Goal: Information Seeking & Learning: Check status

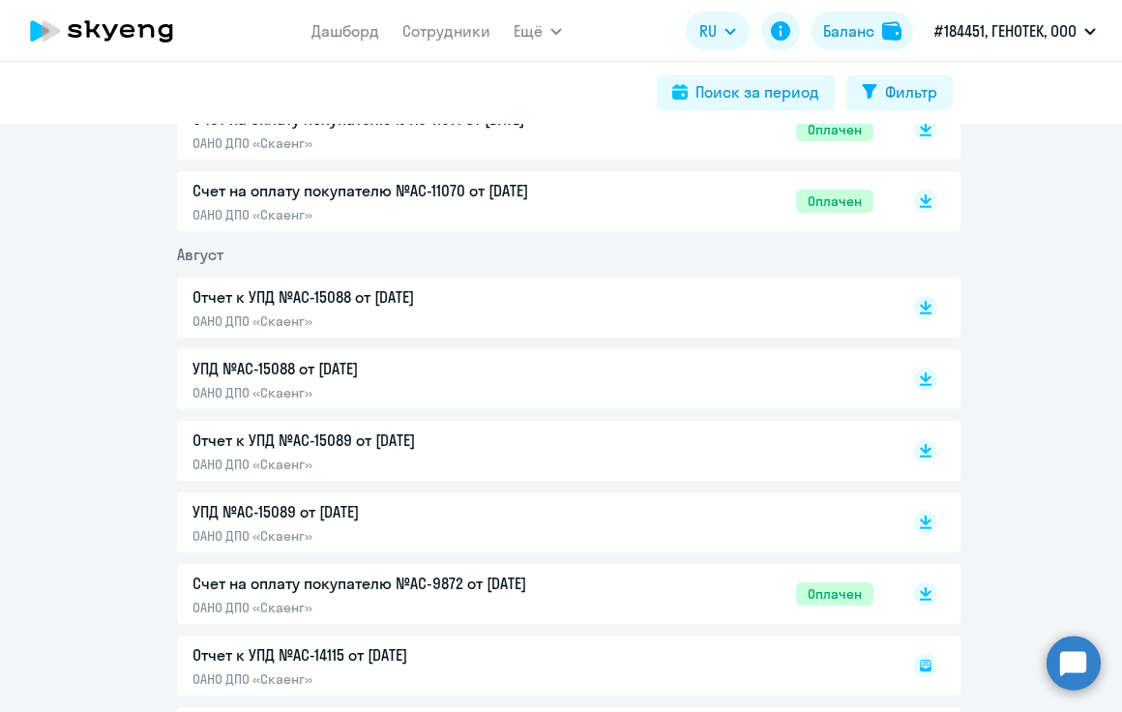
scroll to position [774, 0]
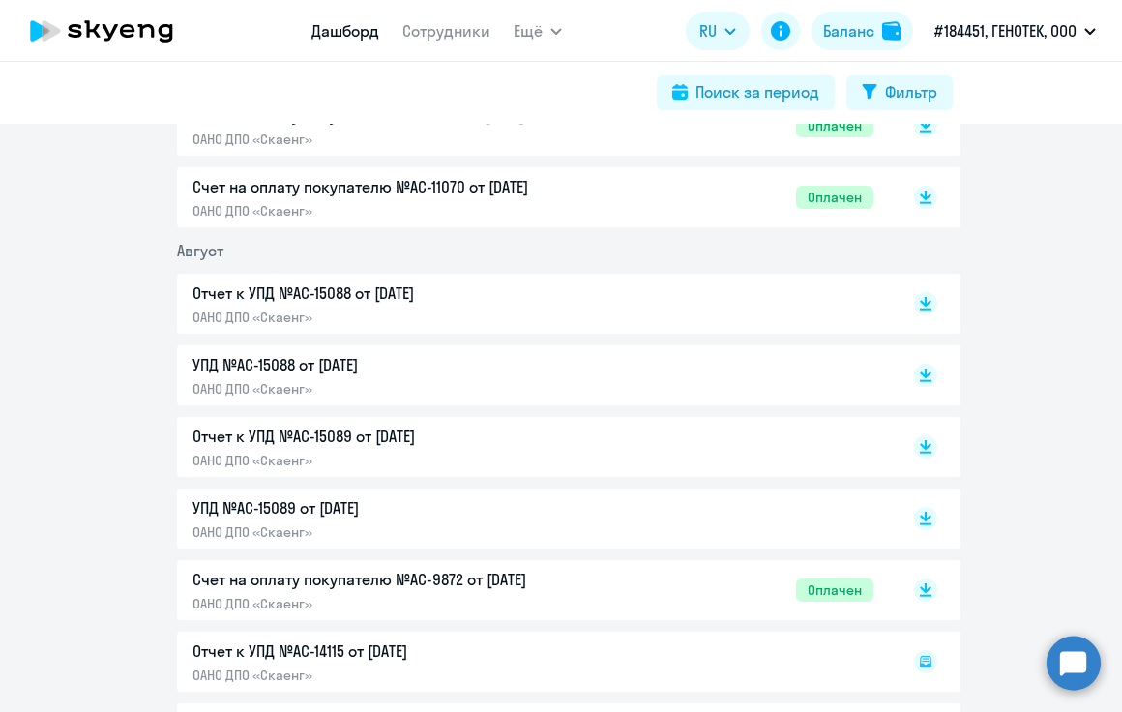
click at [341, 31] on link "Дашборд" at bounding box center [345, 30] width 68 height 19
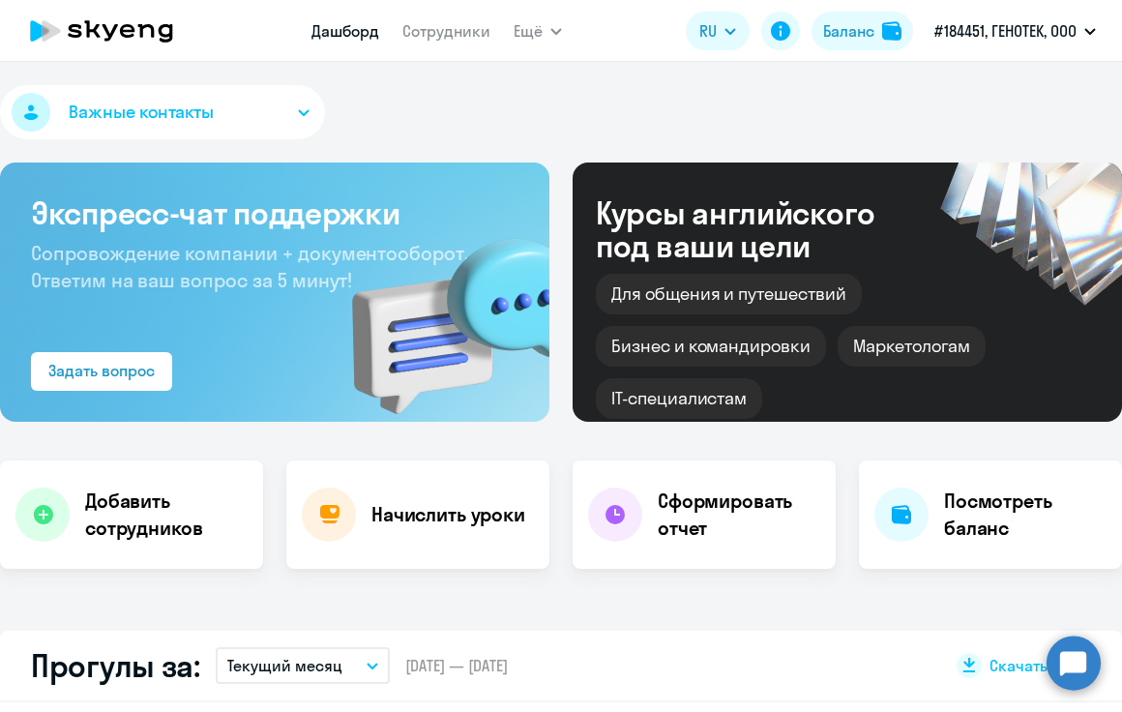
select select "30"
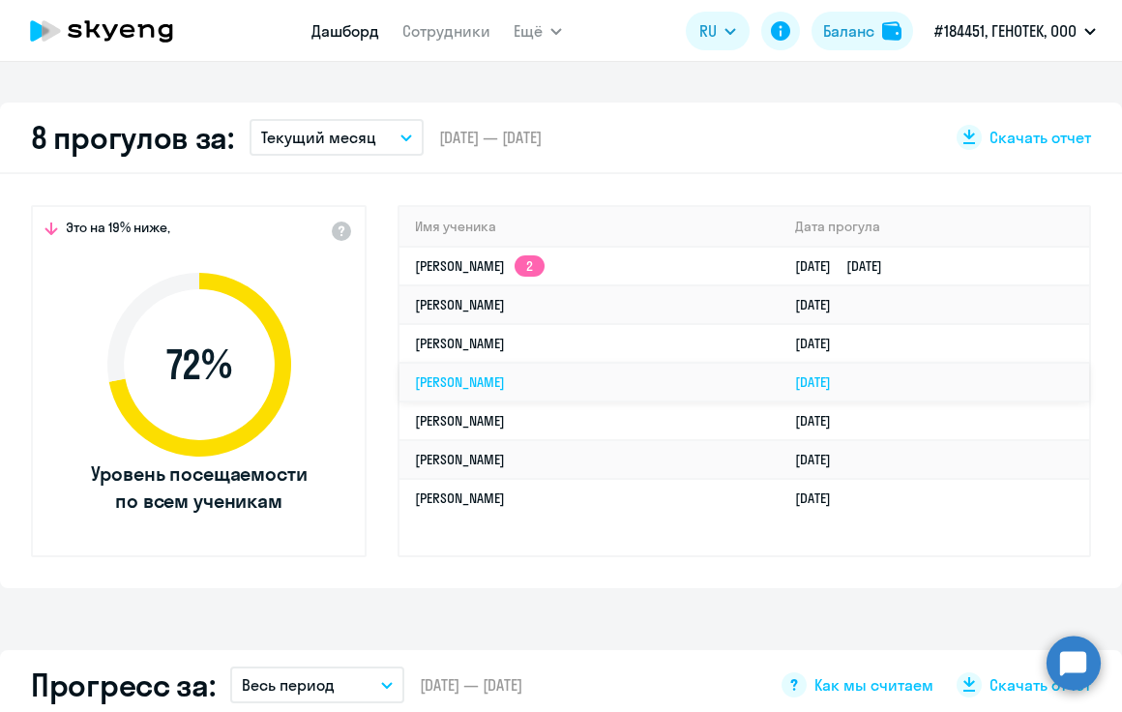
scroll to position [580, 0]
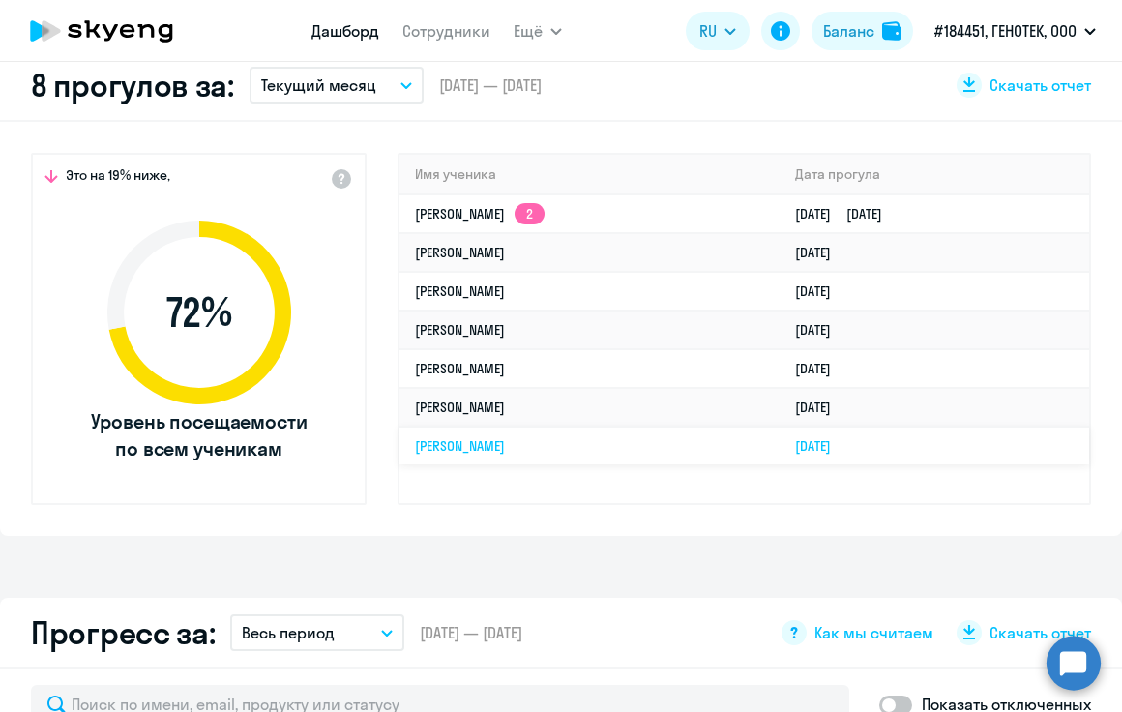
click at [472, 452] on link "[PERSON_NAME]" at bounding box center [460, 445] width 90 height 17
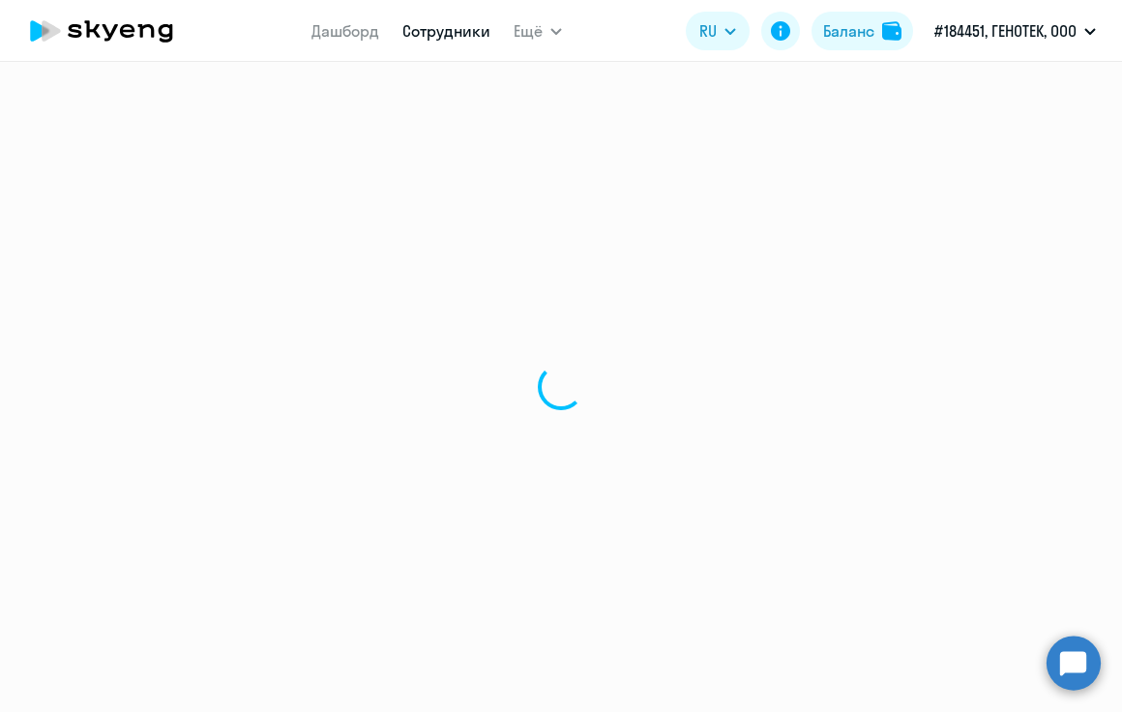
select select "english"
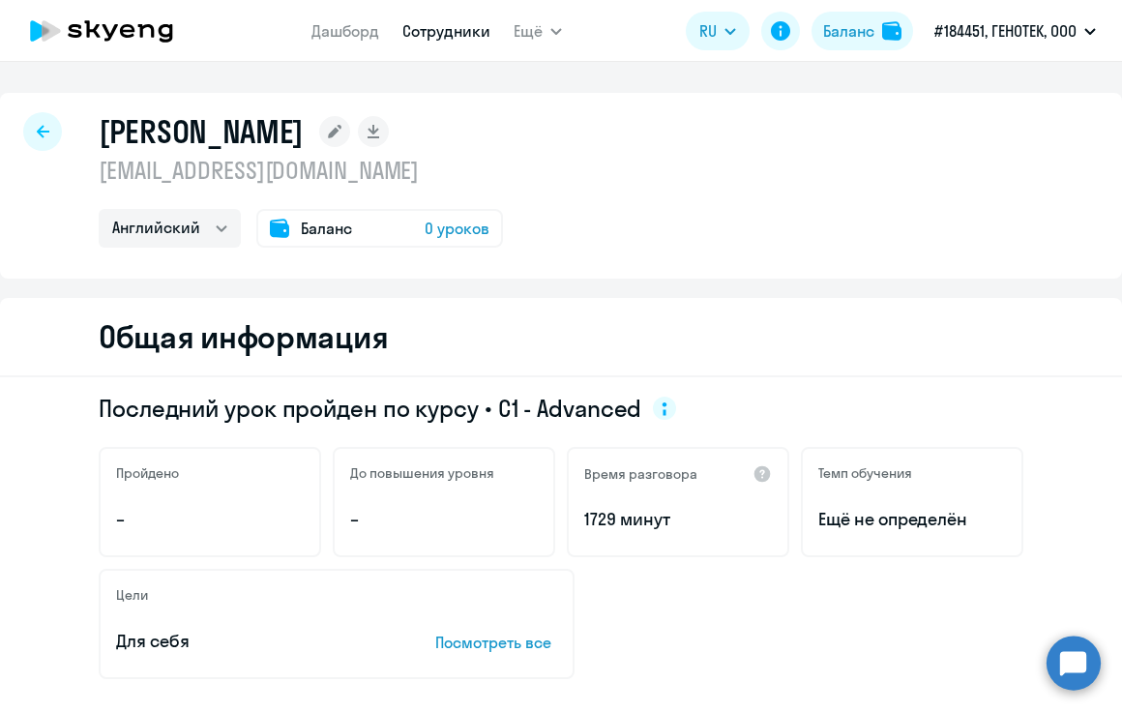
click at [233, 135] on h1 "[PERSON_NAME]" at bounding box center [201, 131] width 205 height 39
click at [145, 133] on h1 "[PERSON_NAME]" at bounding box center [201, 131] width 205 height 39
drag, startPoint x: 344, startPoint y: 32, endPoint x: 464, endPoint y: 78, distance: 128.6
click at [346, 34] on link "Дашборд" at bounding box center [345, 30] width 68 height 19
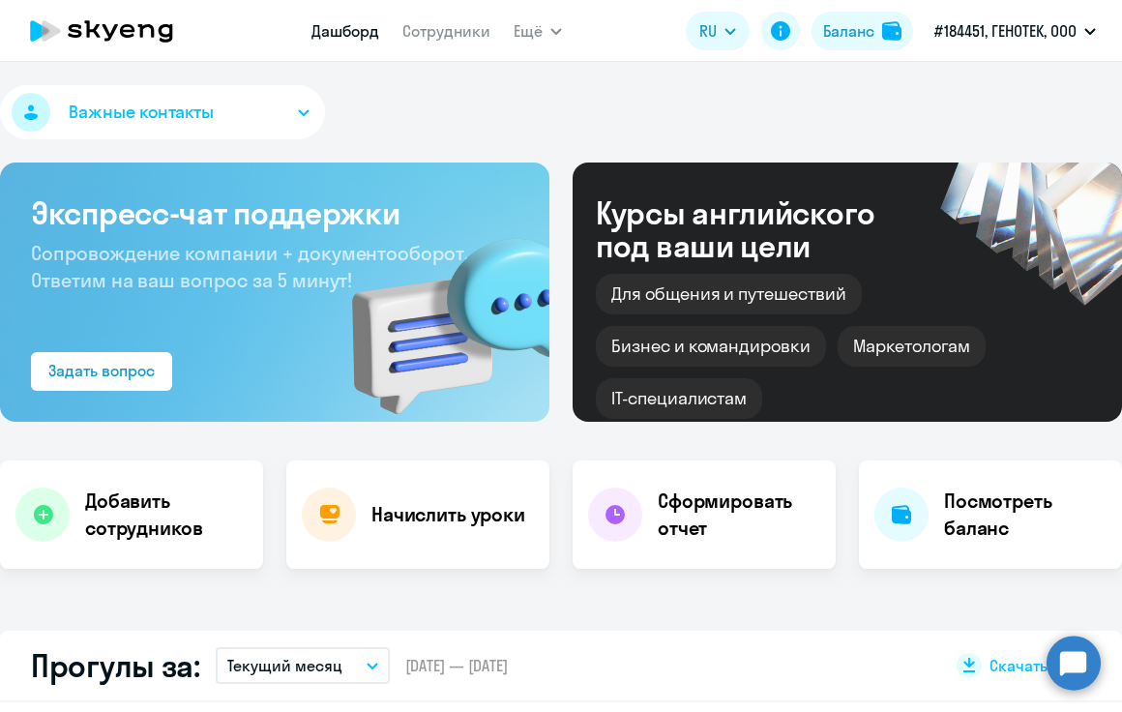
select select "30"
click at [663, 115] on div "Важные контакты" at bounding box center [561, 116] width 1122 height 62
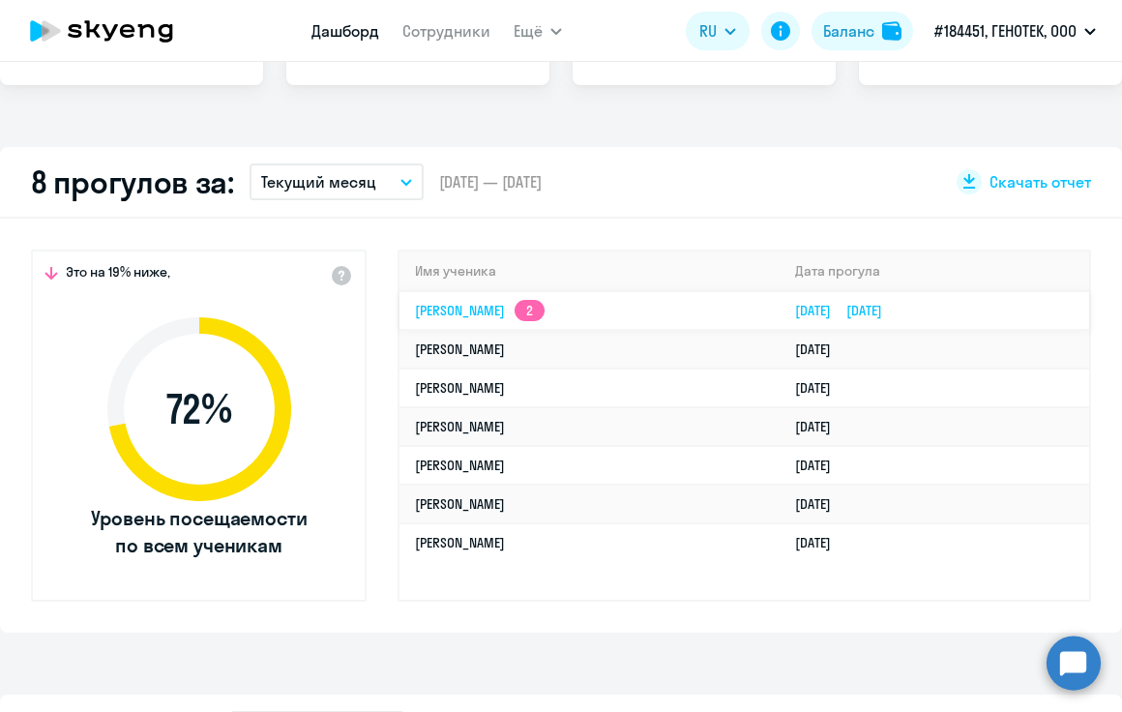
click at [480, 309] on link "[PERSON_NAME] 2" at bounding box center [480, 310] width 130 height 17
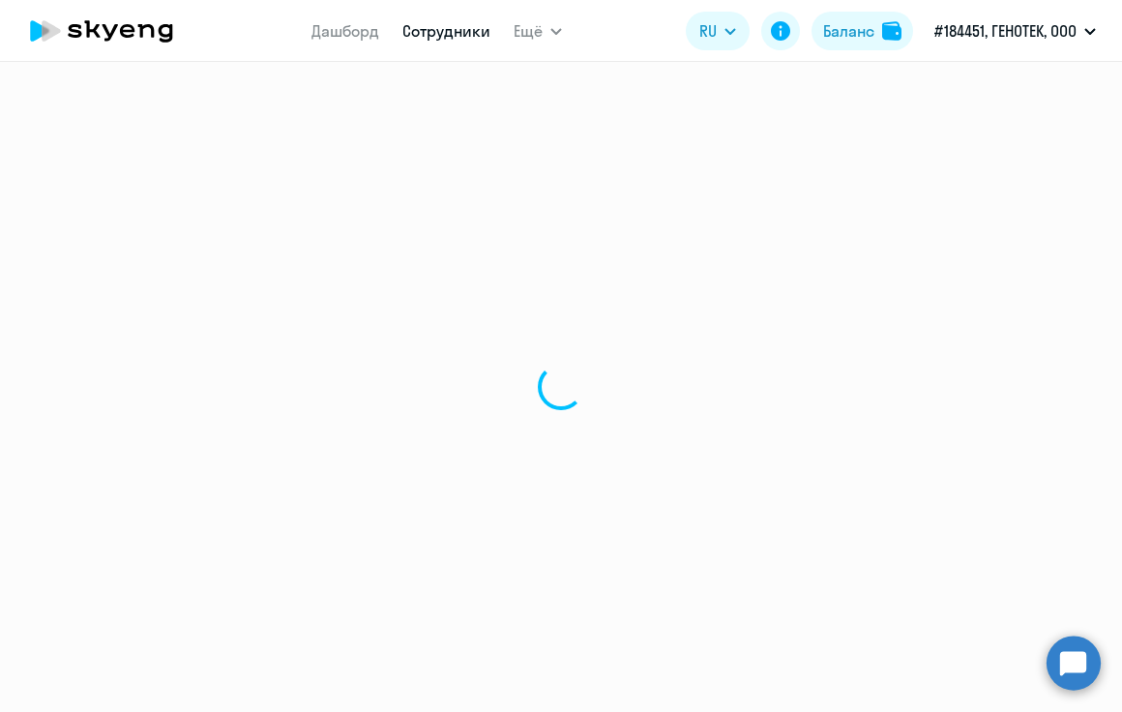
select select "english"
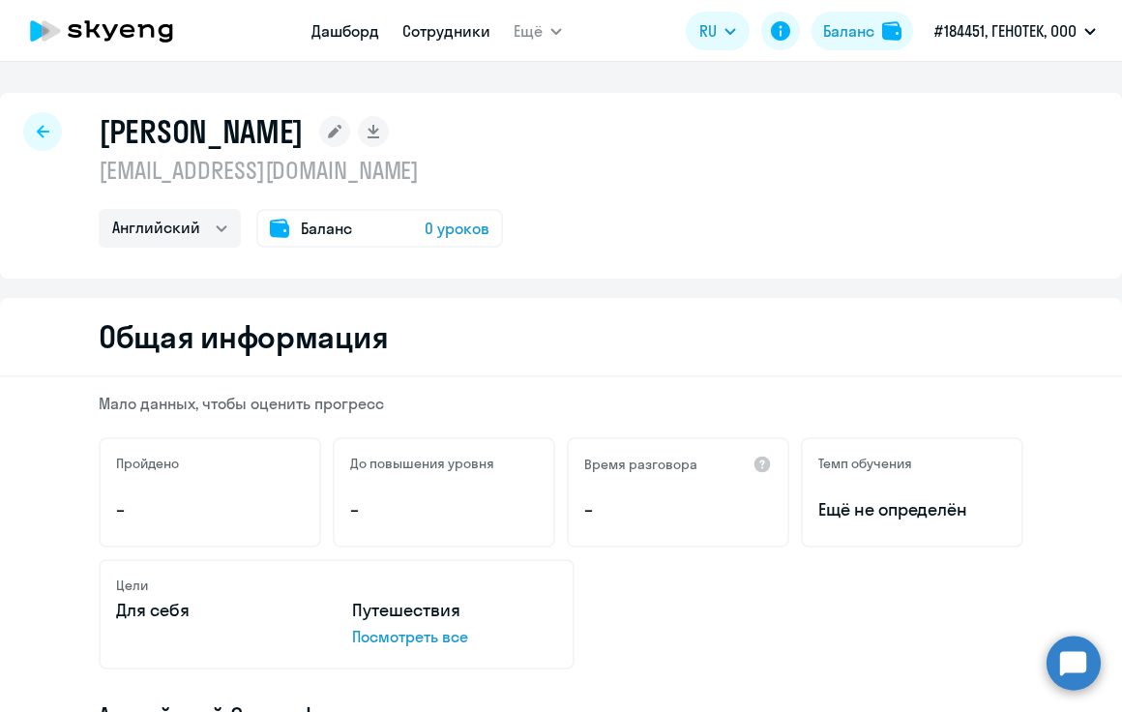
click at [329, 26] on link "Дашборд" at bounding box center [345, 30] width 68 height 19
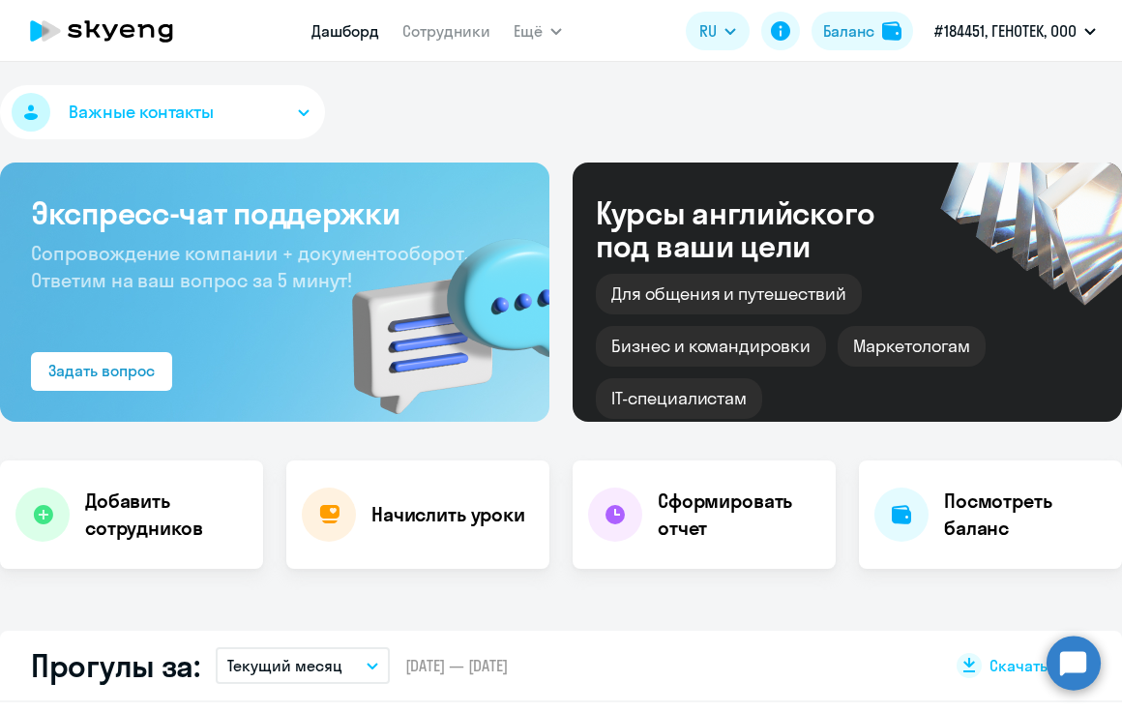
select select "30"
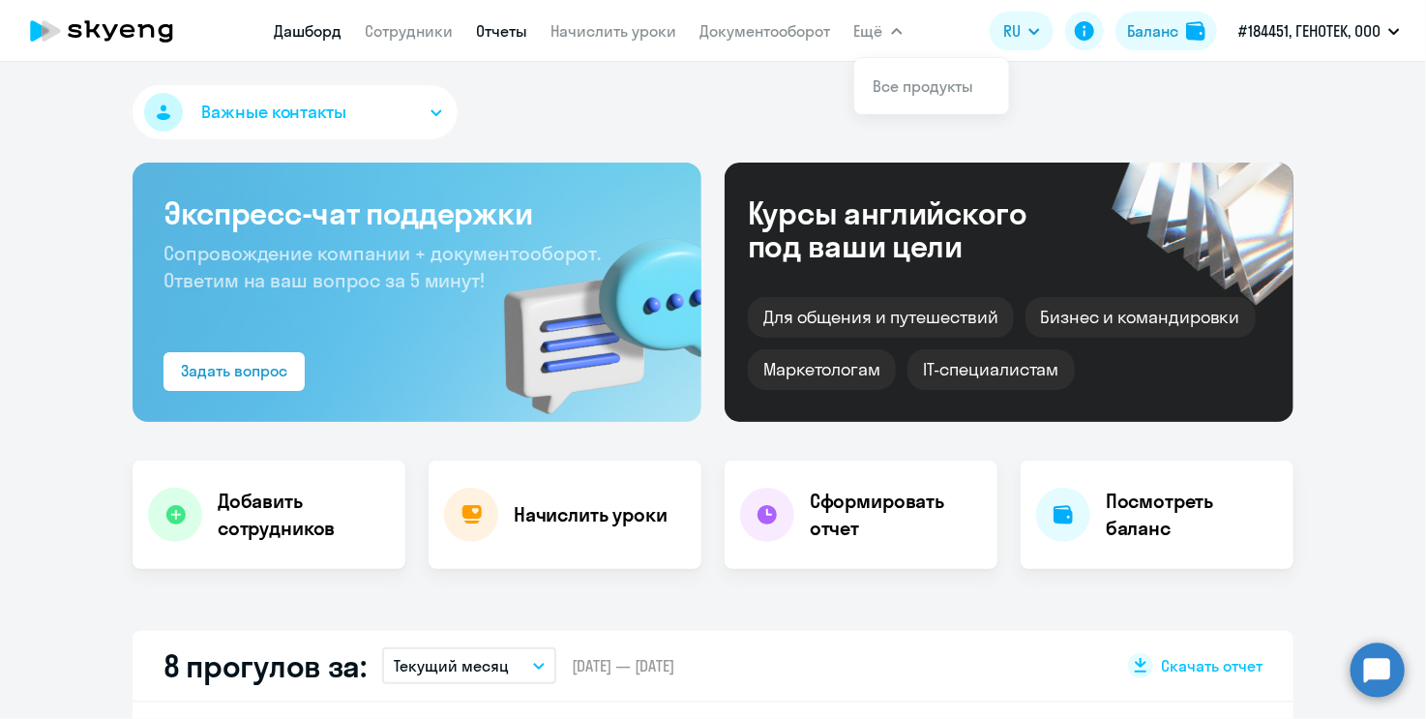
click at [520, 38] on link "Отчеты" at bounding box center [502, 30] width 51 height 19
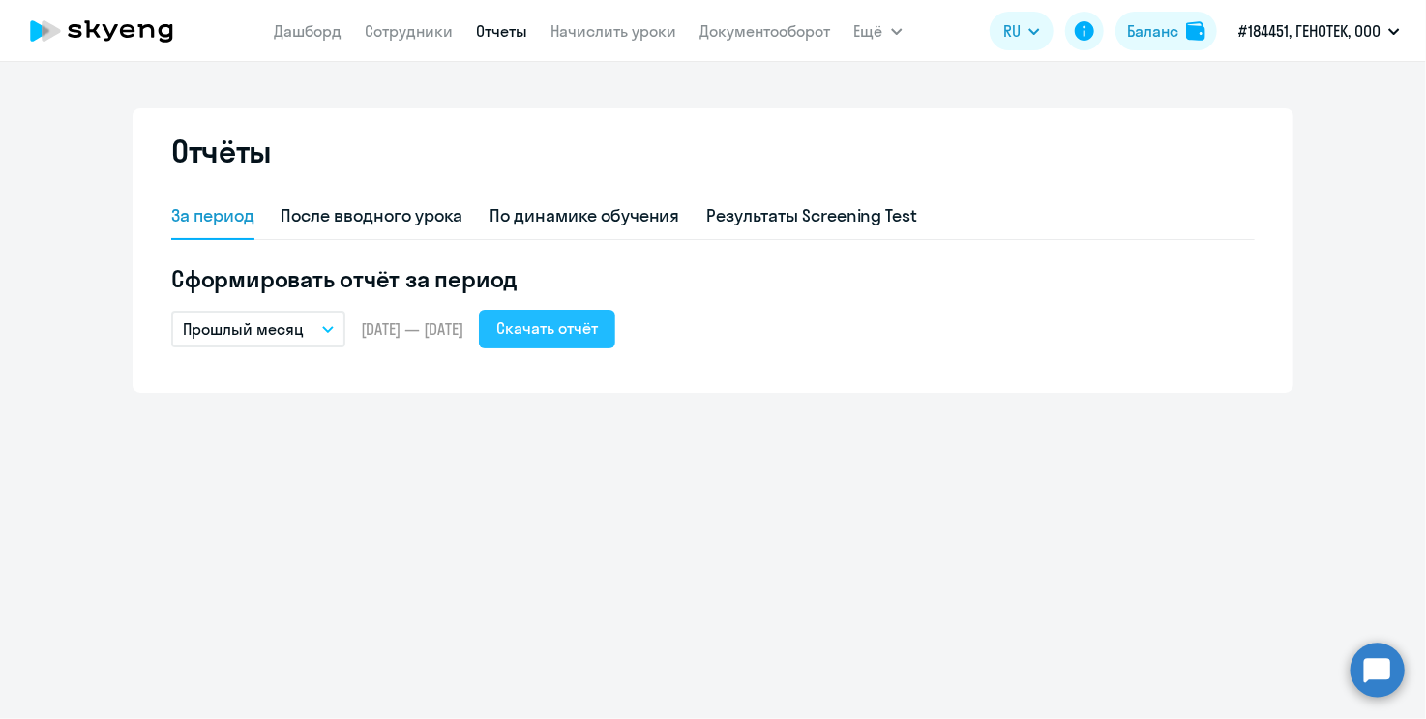
click at [592, 328] on div "Скачать отчёт" at bounding box center [547, 327] width 102 height 23
click at [410, 38] on link "Сотрудники" at bounding box center [410, 30] width 88 height 19
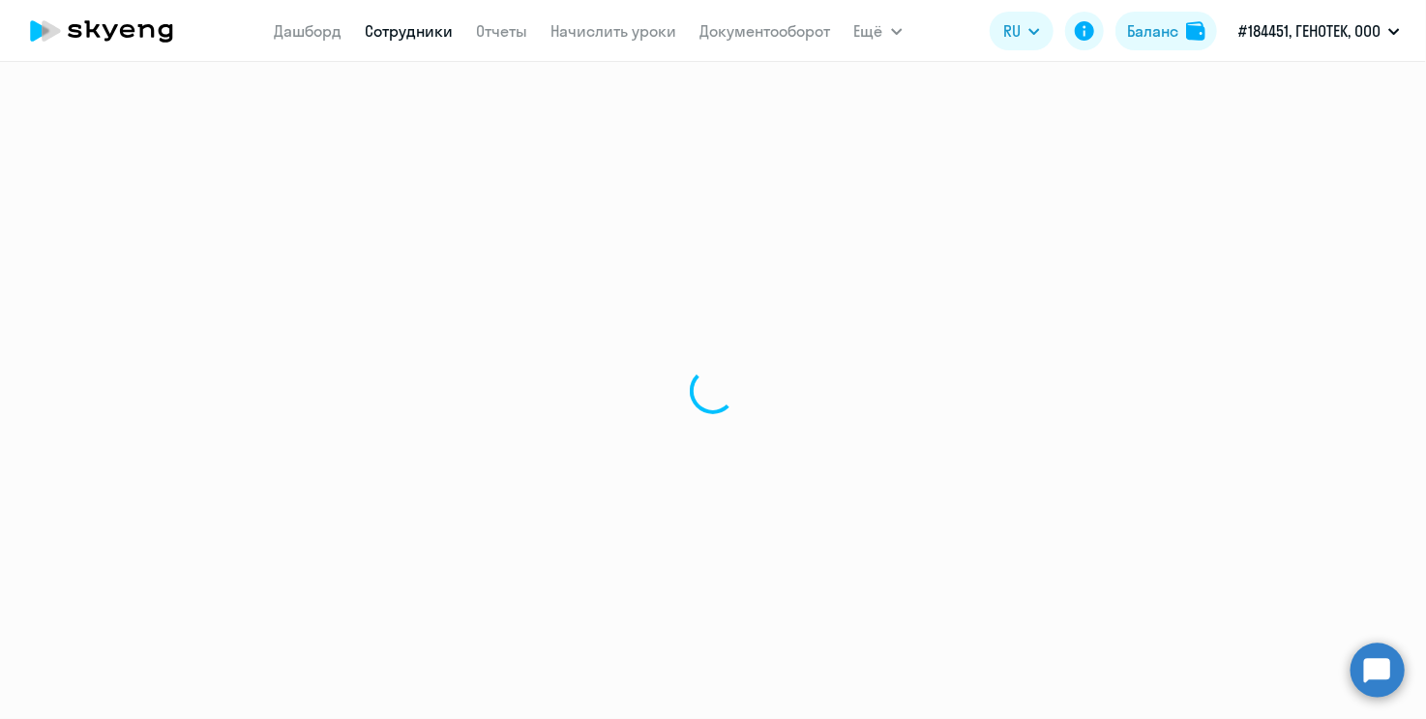
select select "30"
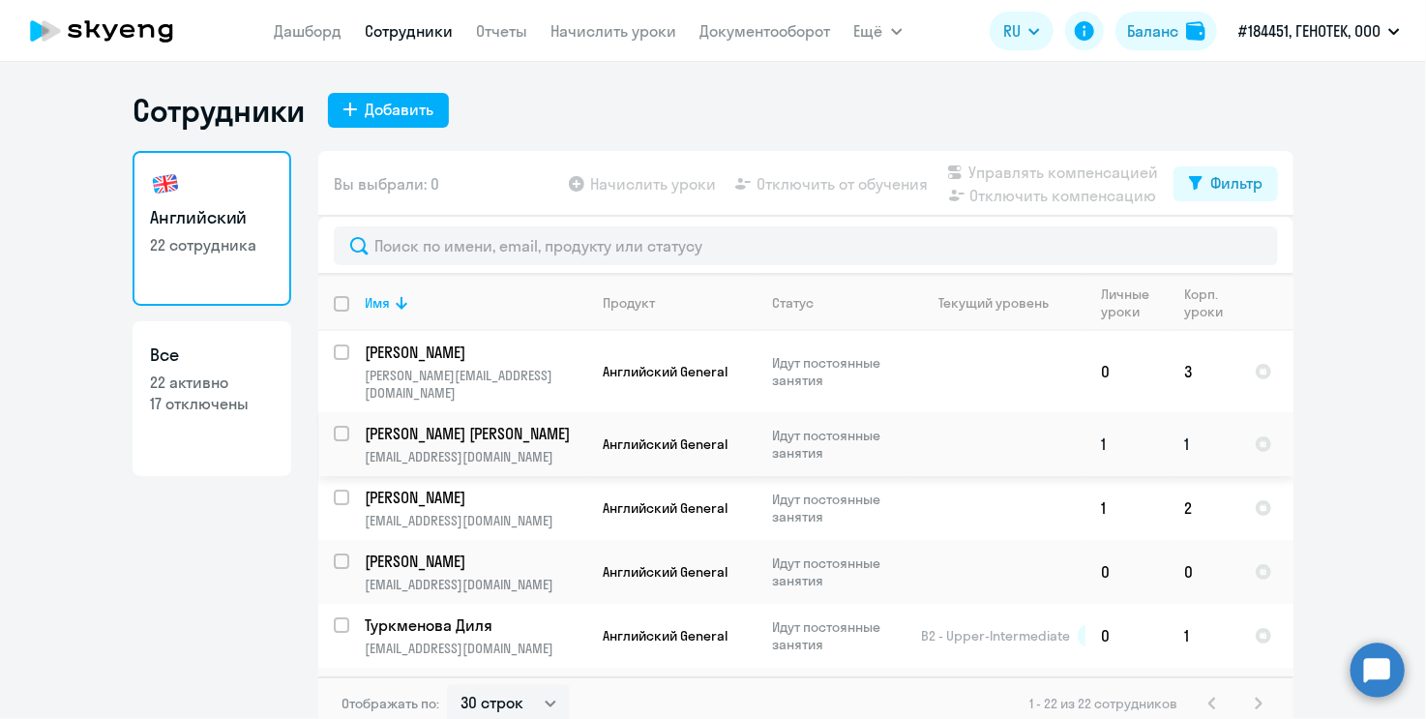
click at [461, 423] on p "[PERSON_NAME] [PERSON_NAME]" at bounding box center [474, 433] width 219 height 21
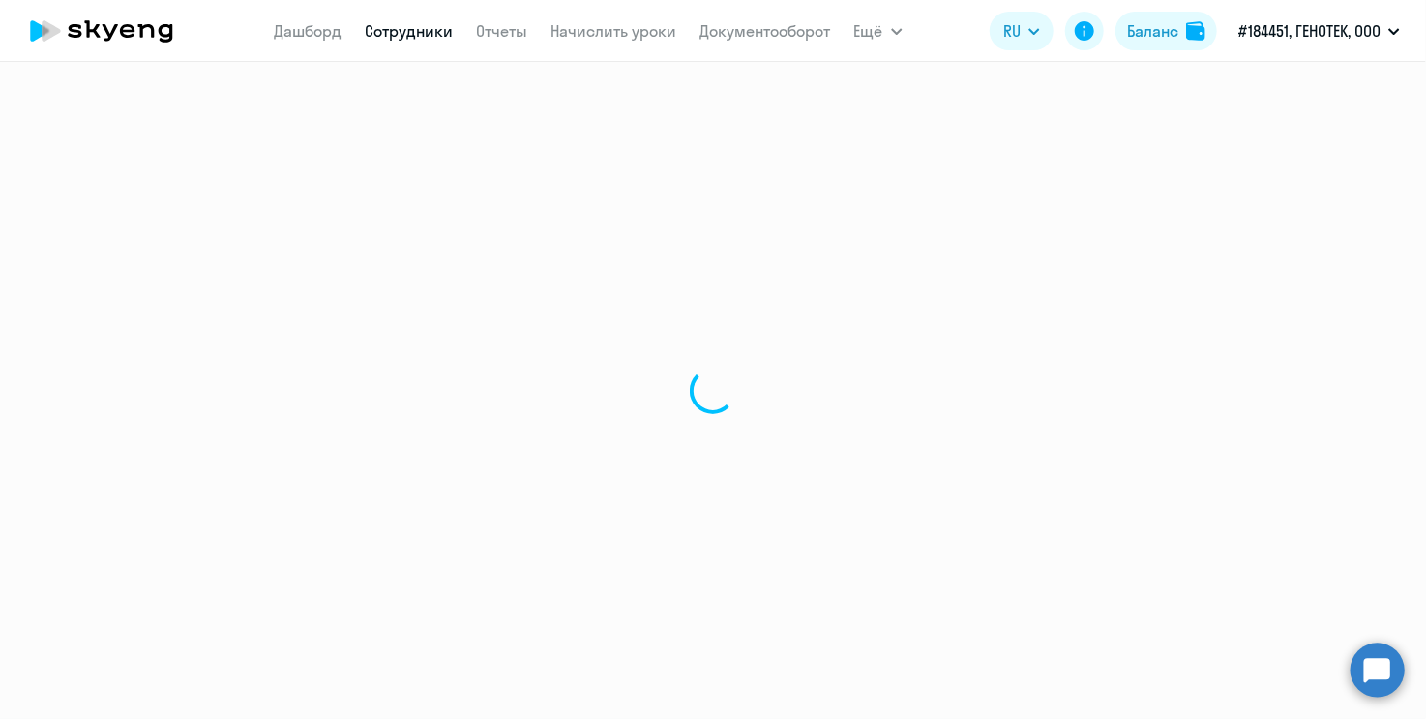
select select "english"
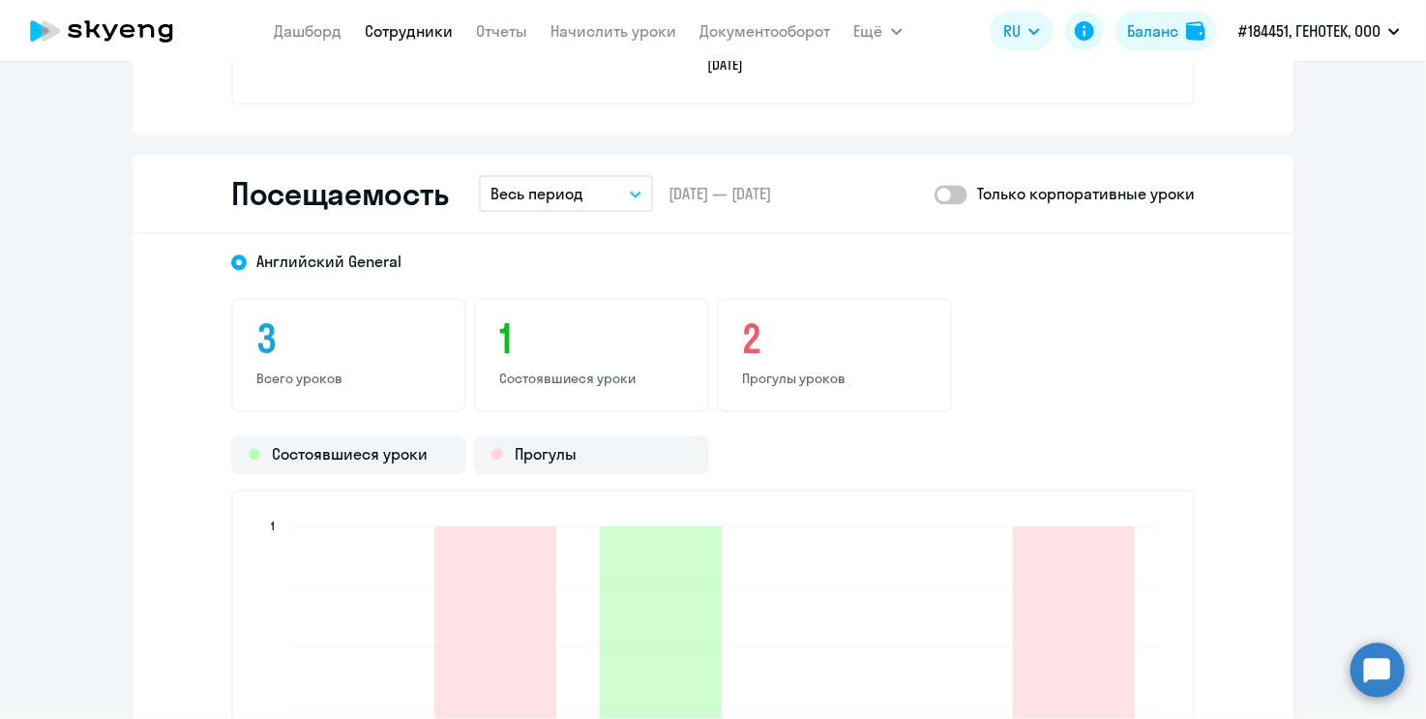
scroll to position [2225, 0]
click at [1013, 189] on p "Только корпоративные уроки" at bounding box center [1086, 191] width 218 height 23
click at [934, 194] on span at bounding box center [950, 192] width 33 height 19
click at [933, 192] on input "checkbox" at bounding box center [933, 192] width 1 height 1
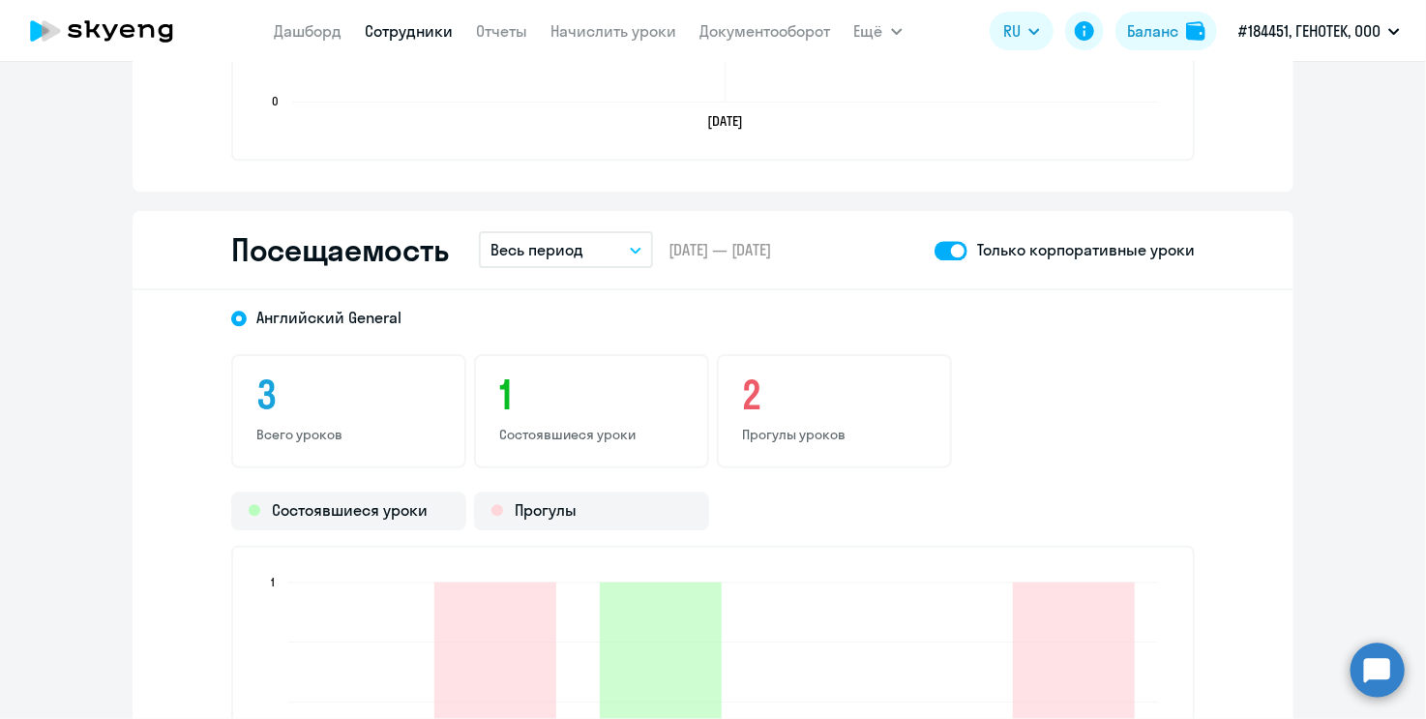
scroll to position [2128, 0]
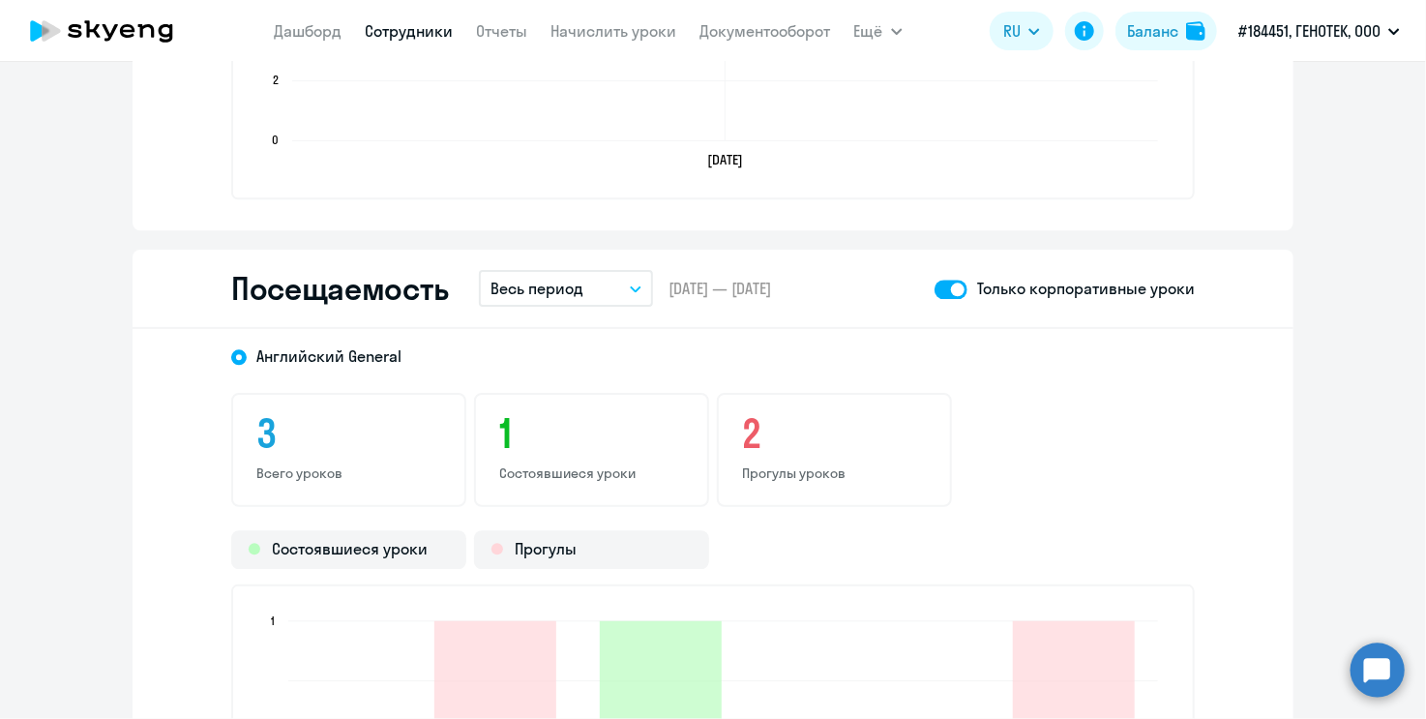
click at [956, 281] on span at bounding box center [950, 289] width 33 height 19
click at [934, 288] on input "checkbox" at bounding box center [933, 288] width 1 height 1
checkbox input "false"
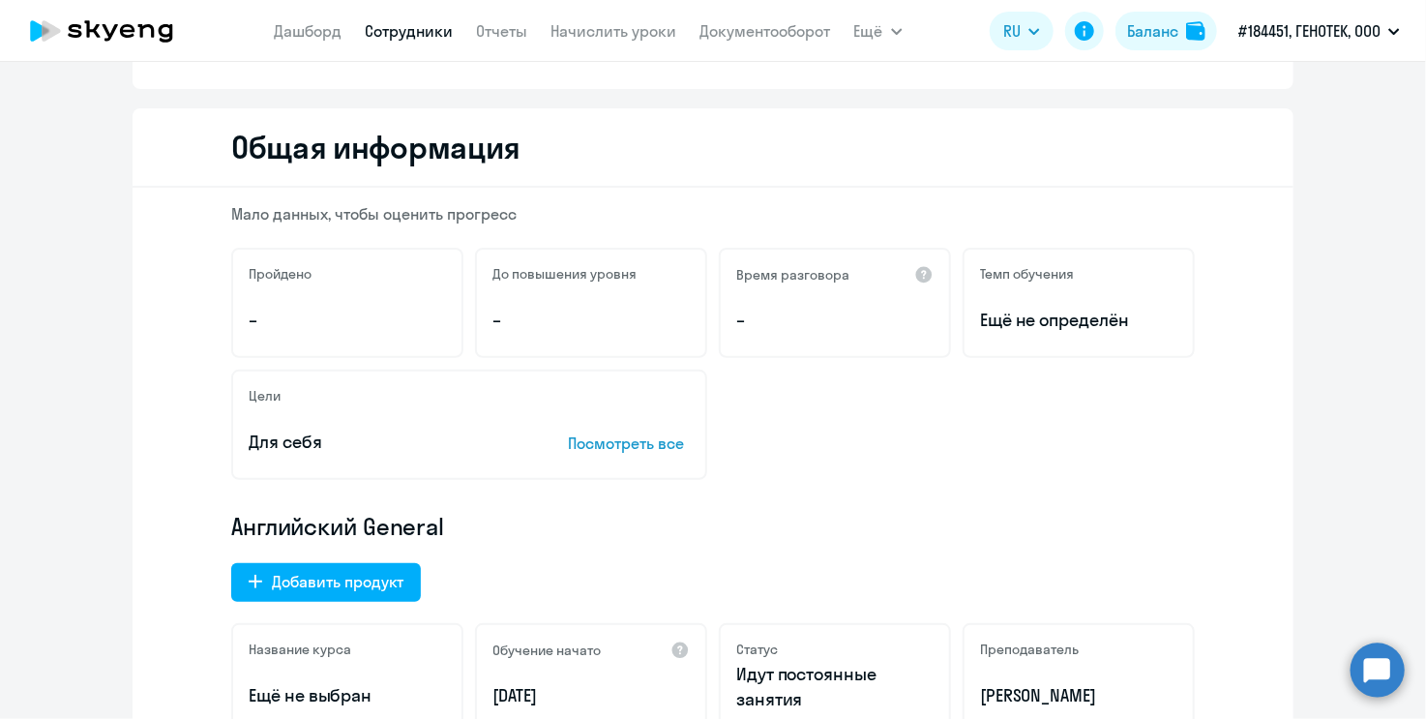
scroll to position [0, 0]
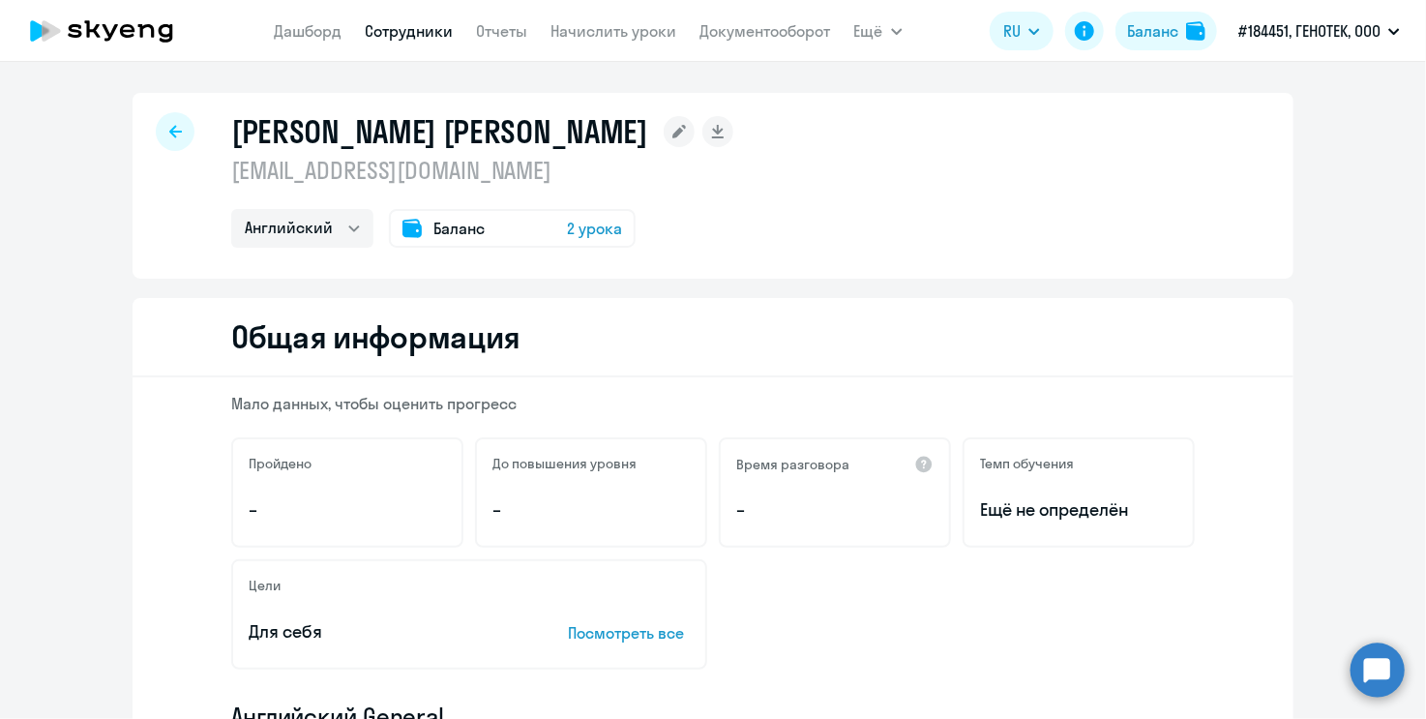
click at [582, 226] on span "2 урока" at bounding box center [594, 228] width 55 height 23
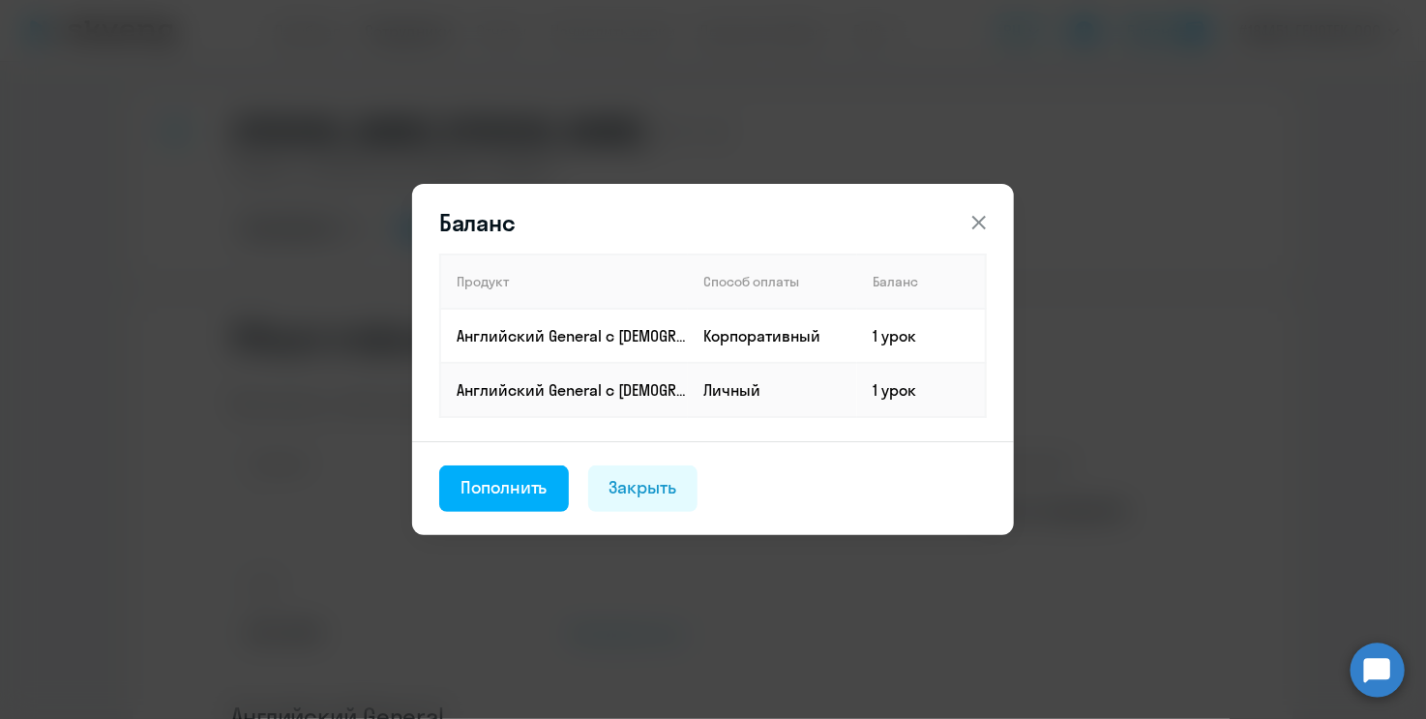
click at [973, 222] on icon at bounding box center [978, 222] width 23 height 23
